Goal: Find specific page/section: Find specific page/section

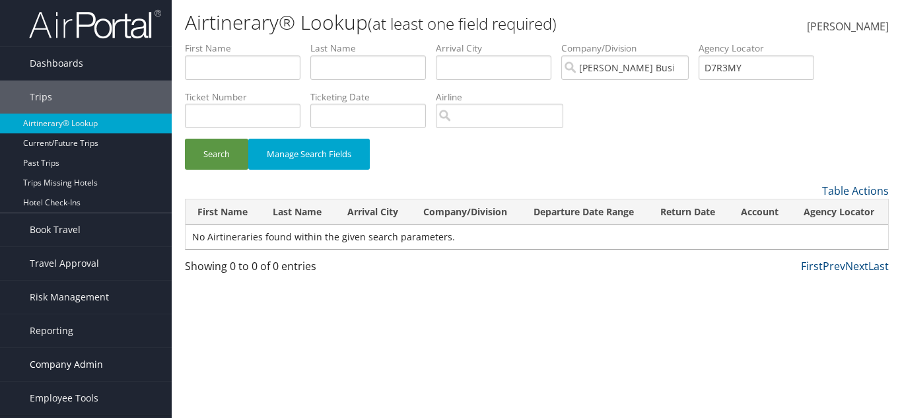
click at [79, 368] on span "Company Admin" at bounding box center [66, 364] width 73 height 33
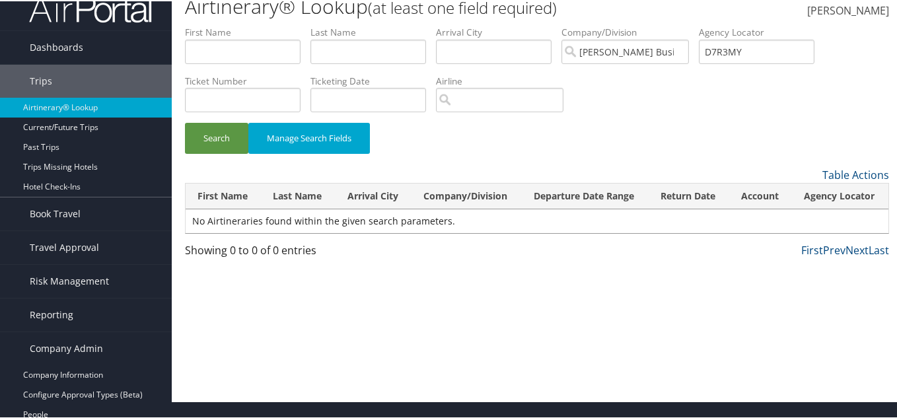
scroll to position [198, 0]
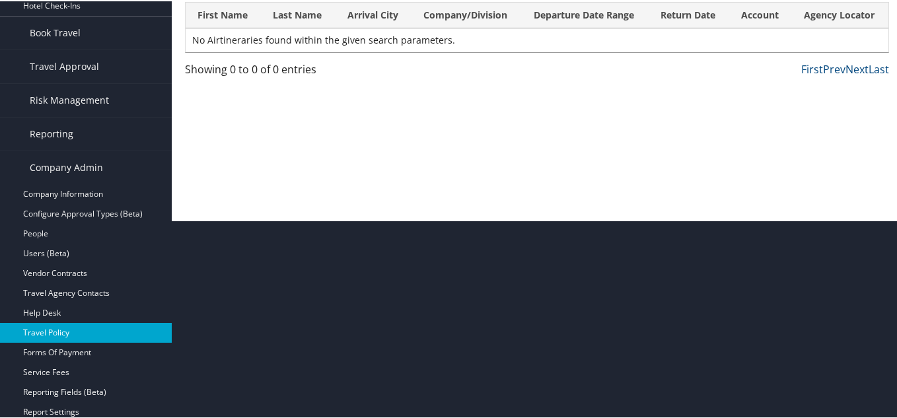
click at [81, 331] on link "Travel Policy" at bounding box center [86, 332] width 172 height 20
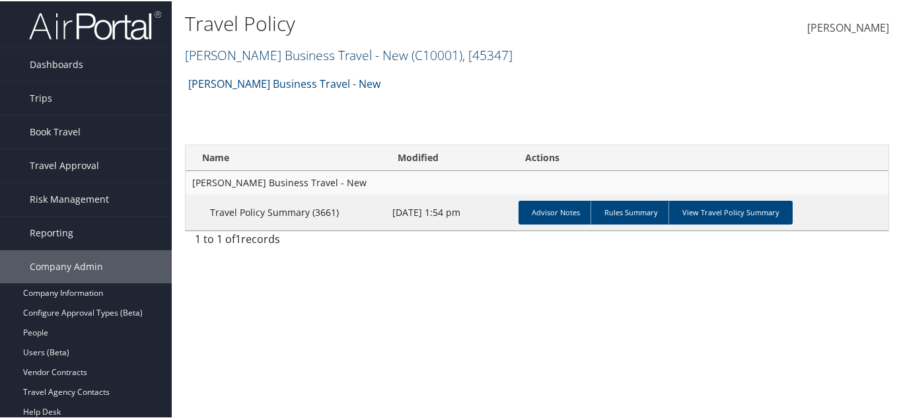
click at [387, 51] on link "Christopherson Business Travel - New ( C10001 ) , [ 45347 ]" at bounding box center [348, 54] width 327 height 18
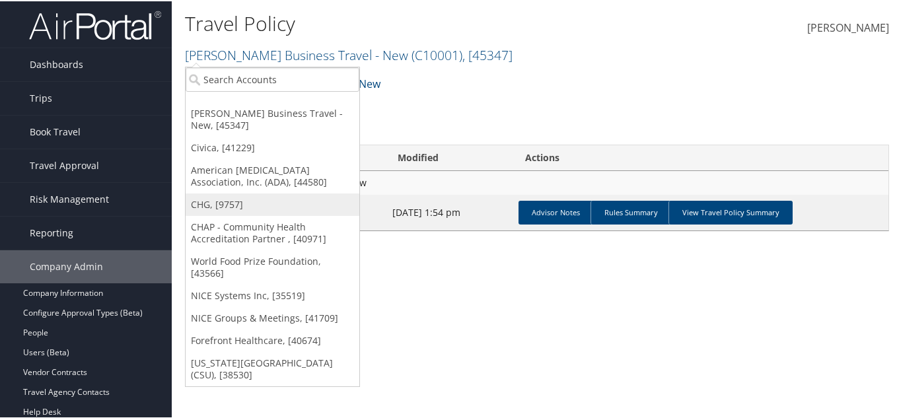
click at [283, 204] on link "CHG, [9757]" at bounding box center [273, 203] width 174 height 22
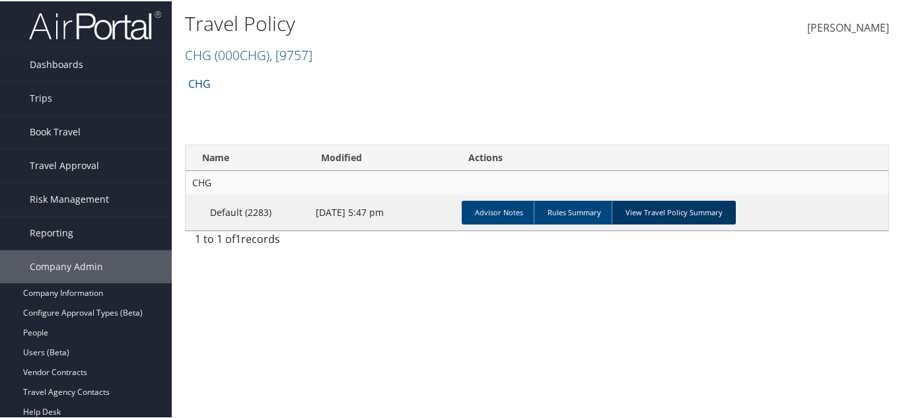
click at [630, 205] on link "View Travel Policy Summary" at bounding box center [673, 211] width 124 height 24
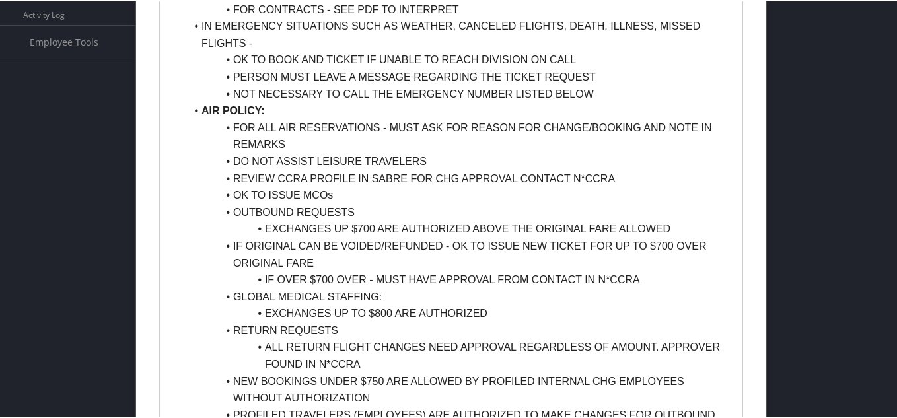
scroll to position [638, 0]
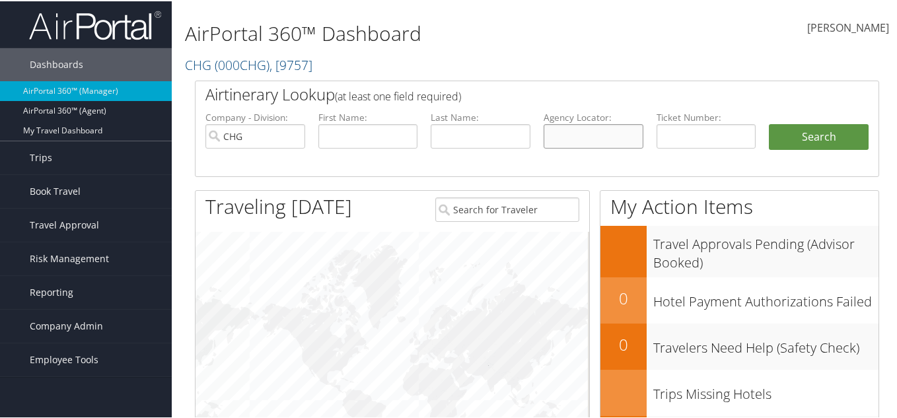
click at [594, 135] on input "text" at bounding box center [593, 135] width 100 height 24
type input "mmyaio"
click at [768, 123] on button "Search" at bounding box center [818, 136] width 100 height 26
